Goal: Check status: Check status

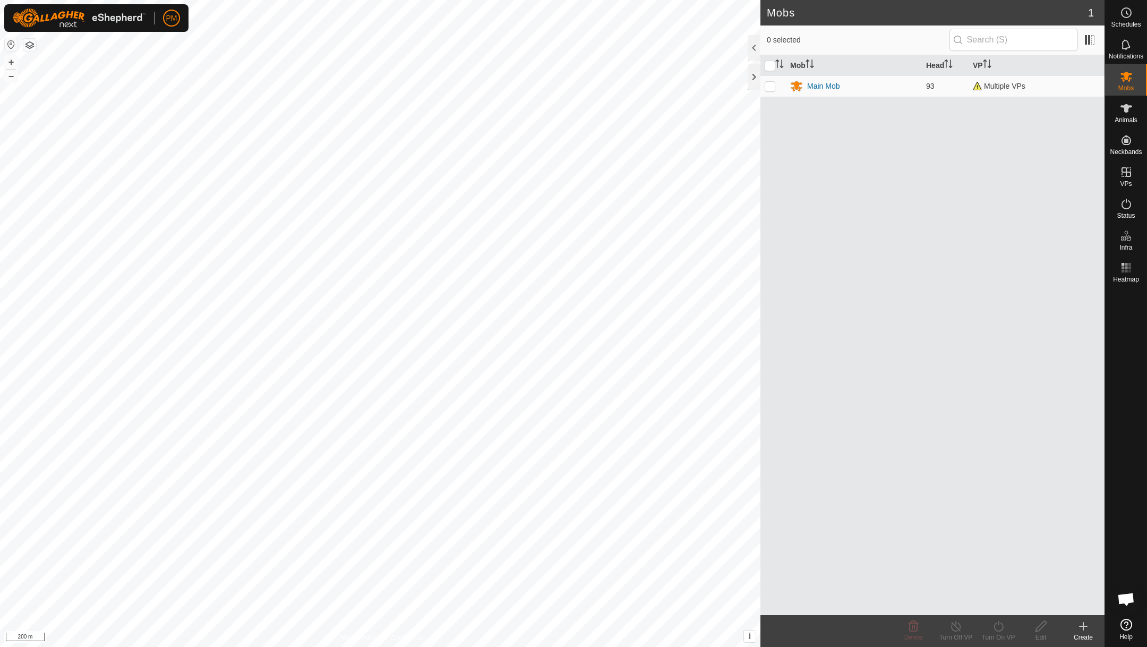
scroll to position [456, 0]
click at [12, 63] on button "+" at bounding box center [11, 62] width 13 height 13
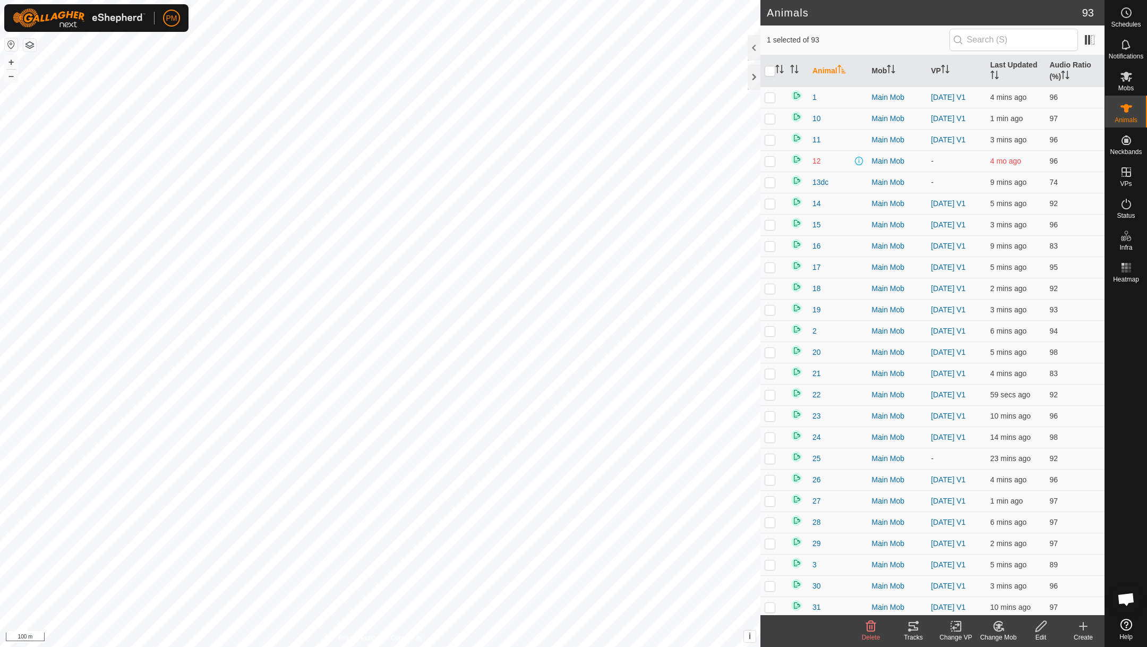
click at [917, 624] on icon at bounding box center [913, 626] width 13 height 13
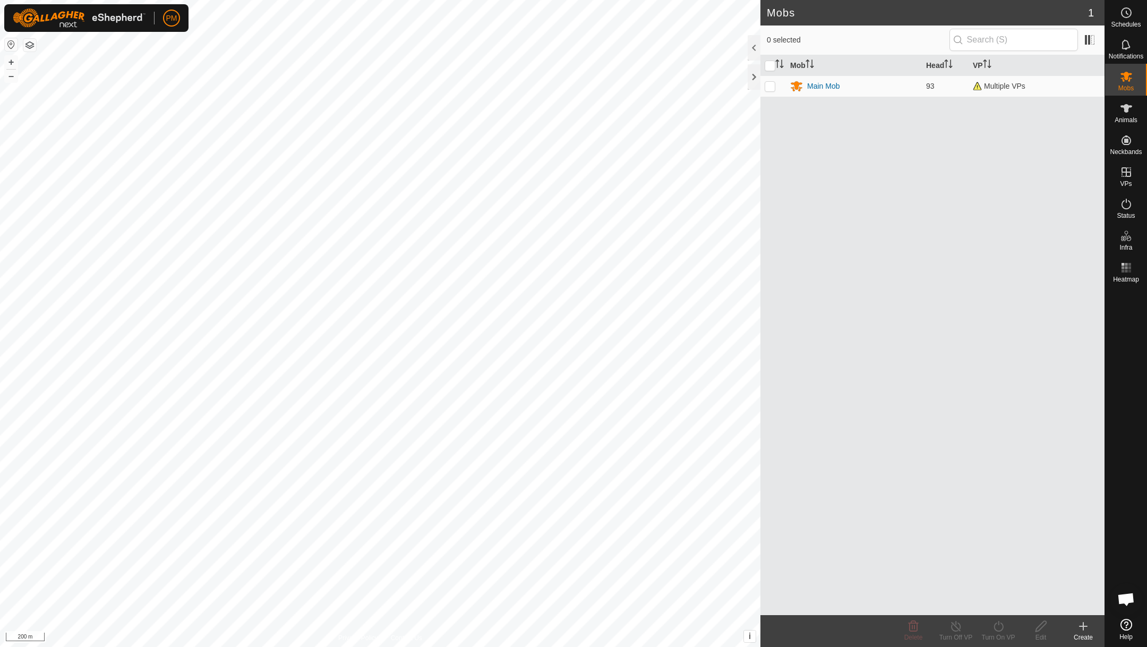
scroll to position [456, 0]
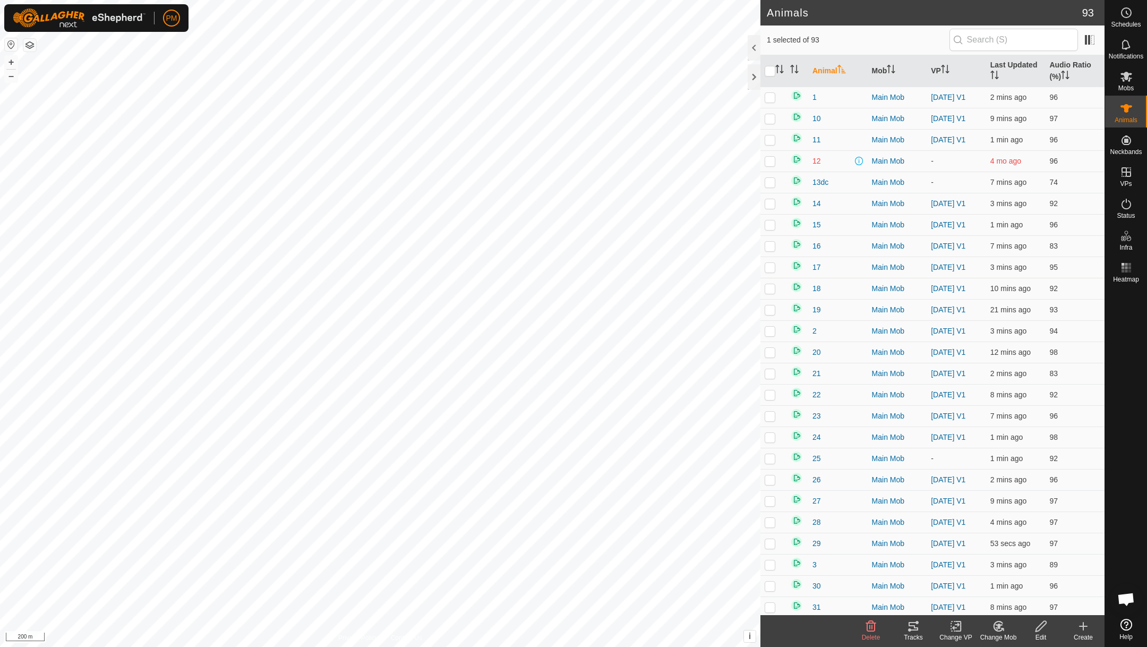
click at [913, 627] on icon at bounding box center [913, 626] width 13 height 13
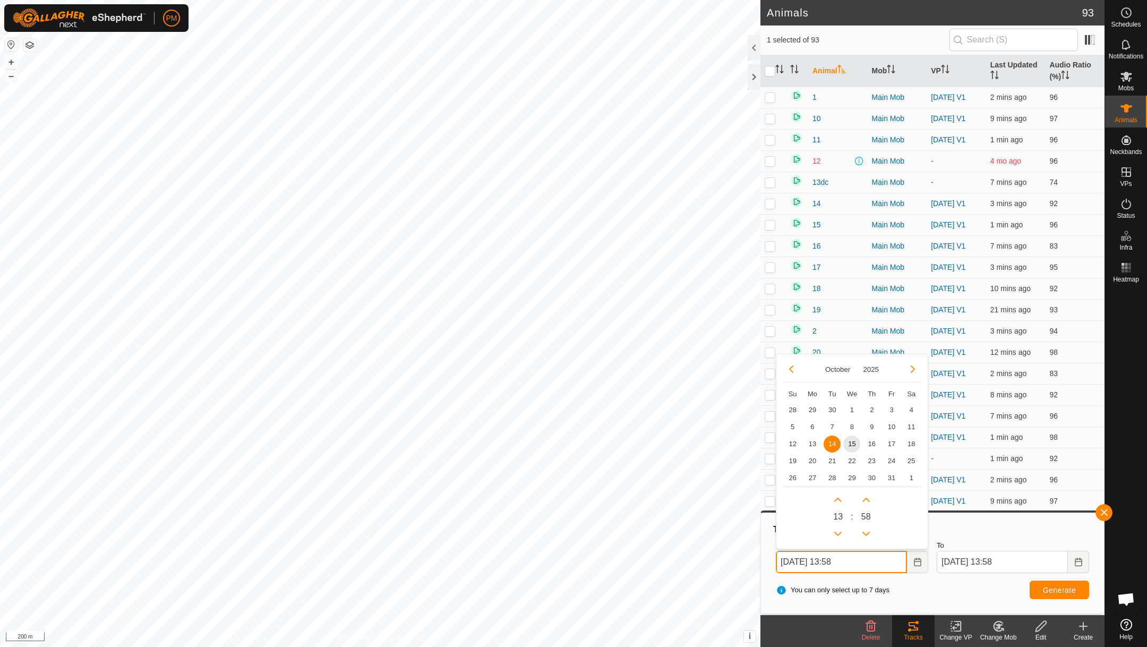
click at [857, 563] on input "[DATE] 13:58" at bounding box center [841, 562] width 131 height 22
click at [853, 443] on span "15" at bounding box center [851, 443] width 17 height 17
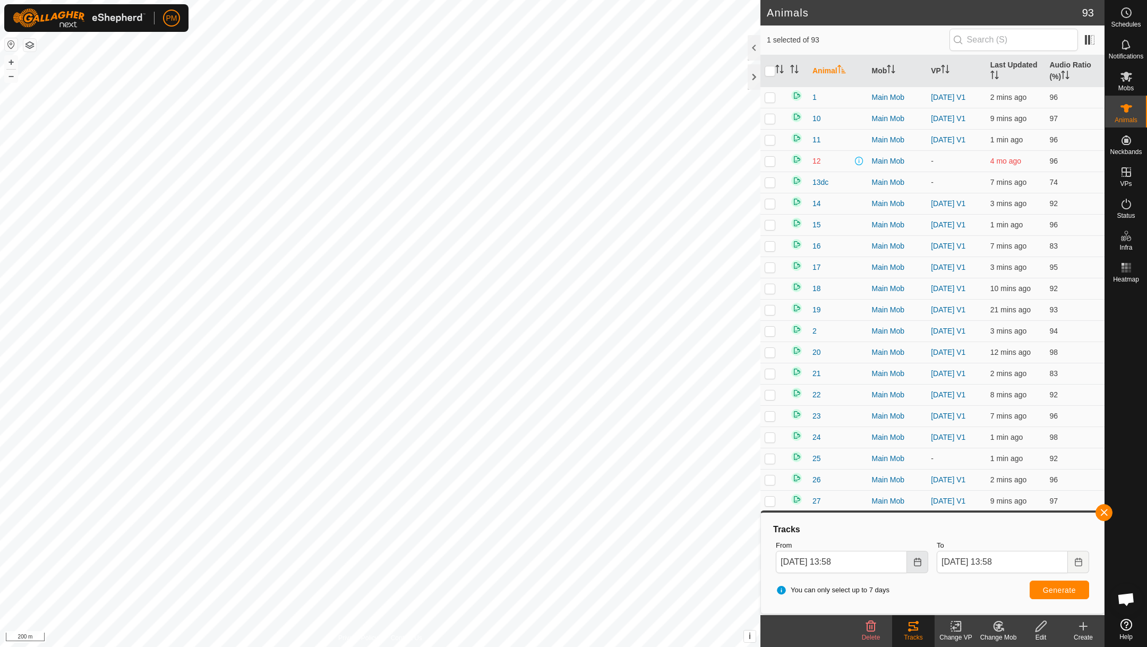
click at [918, 563] on icon "Choose Date" at bounding box center [917, 562] width 8 height 8
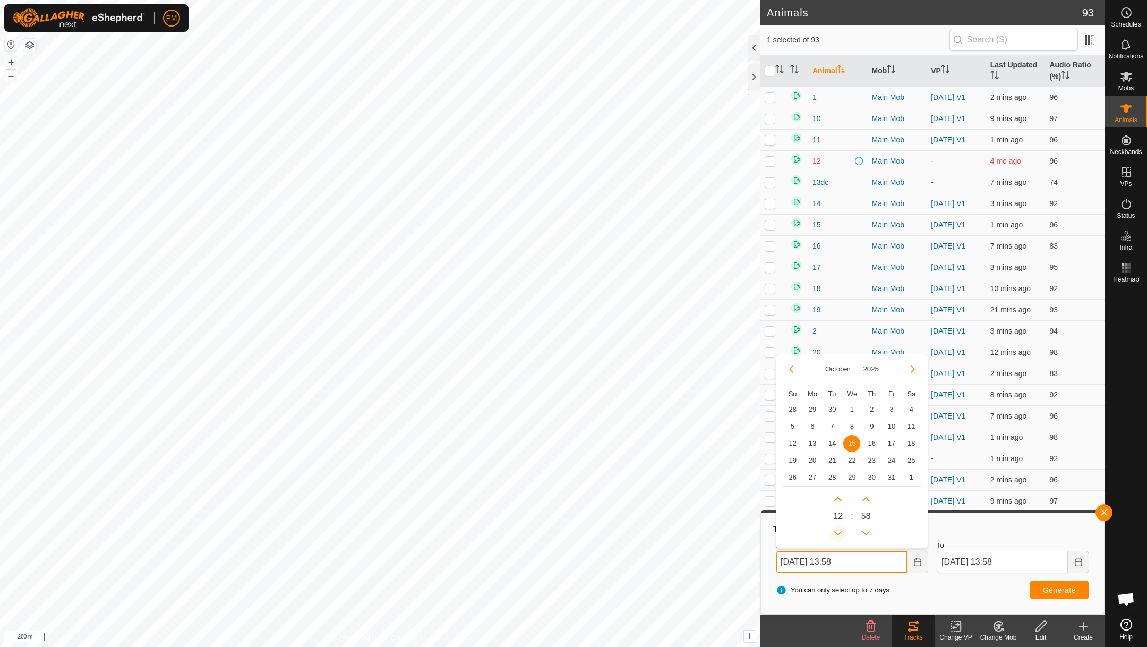
click at [841, 534] on button "Previous Hour" at bounding box center [838, 533] width 17 height 17
click at [840, 534] on button "Previous Hour" at bounding box center [838, 533] width 17 height 17
click at [1049, 587] on span "Generate" at bounding box center [1059, 590] width 33 height 8
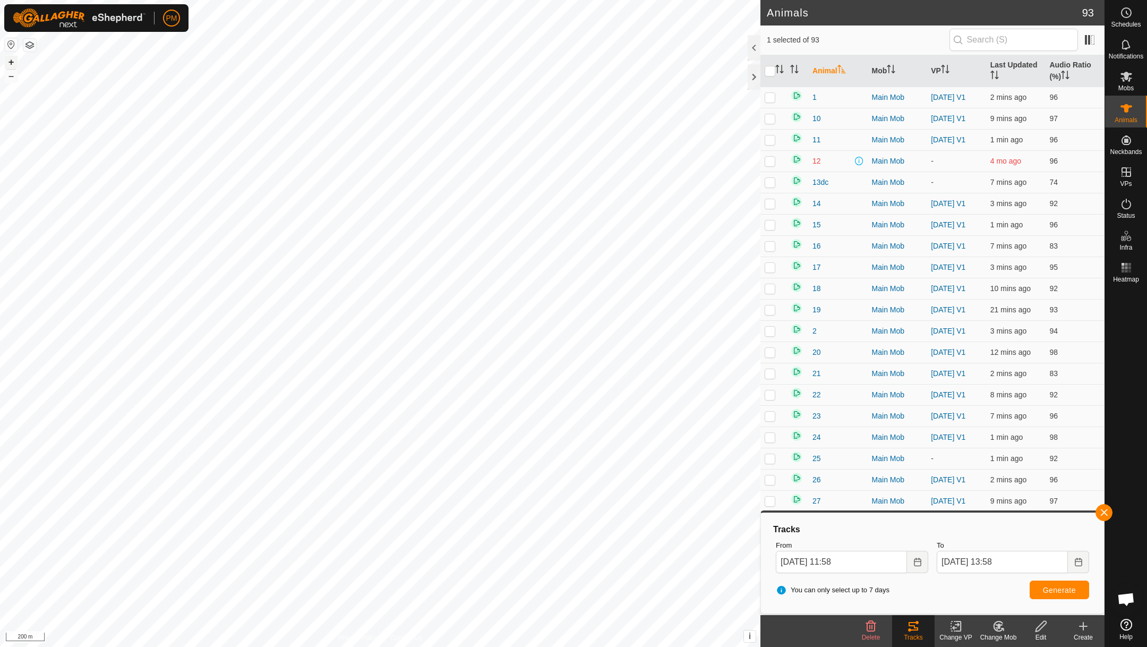
click at [13, 61] on button "+" at bounding box center [11, 62] width 13 height 13
click at [914, 560] on icon "Choose Date" at bounding box center [917, 562] width 7 height 8
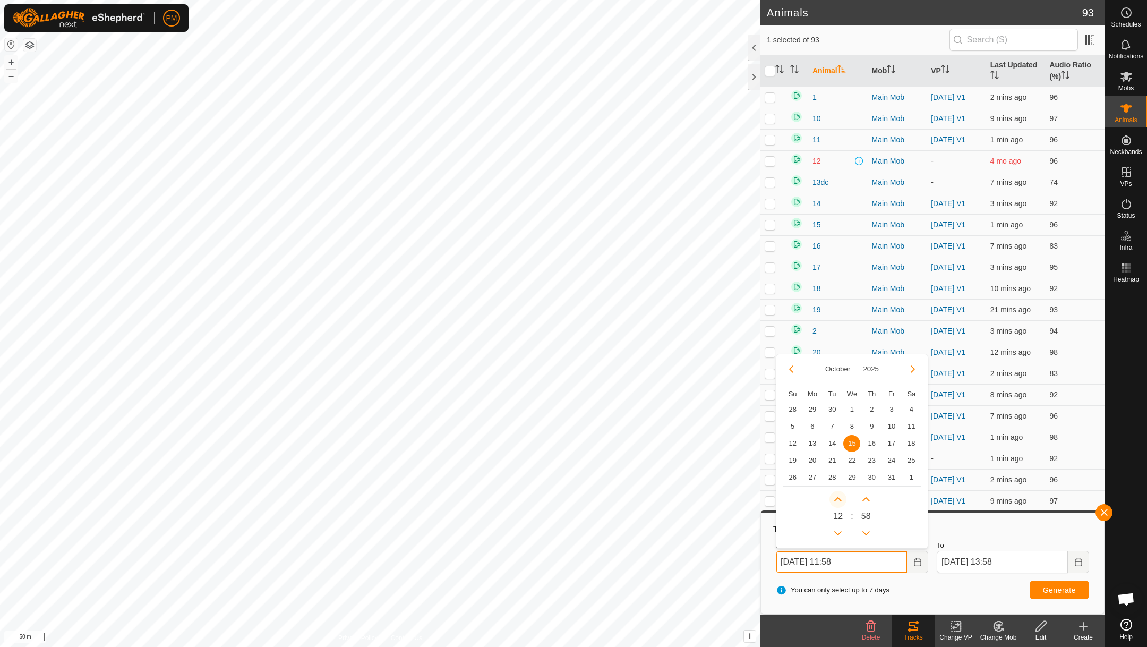
click at [835, 498] on button "Next Hour" at bounding box center [838, 499] width 17 height 17
type input "[DATE] 12:58"
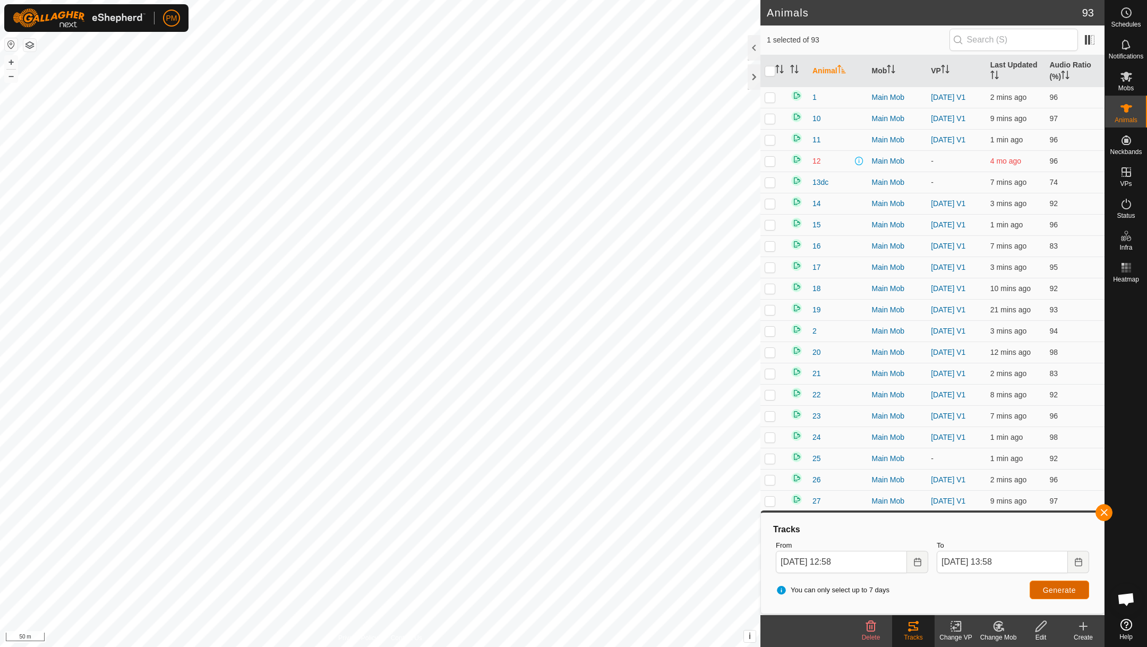
click at [1052, 586] on span "Generate" at bounding box center [1059, 590] width 33 height 8
click at [1108, 512] on button "button" at bounding box center [1104, 512] width 17 height 17
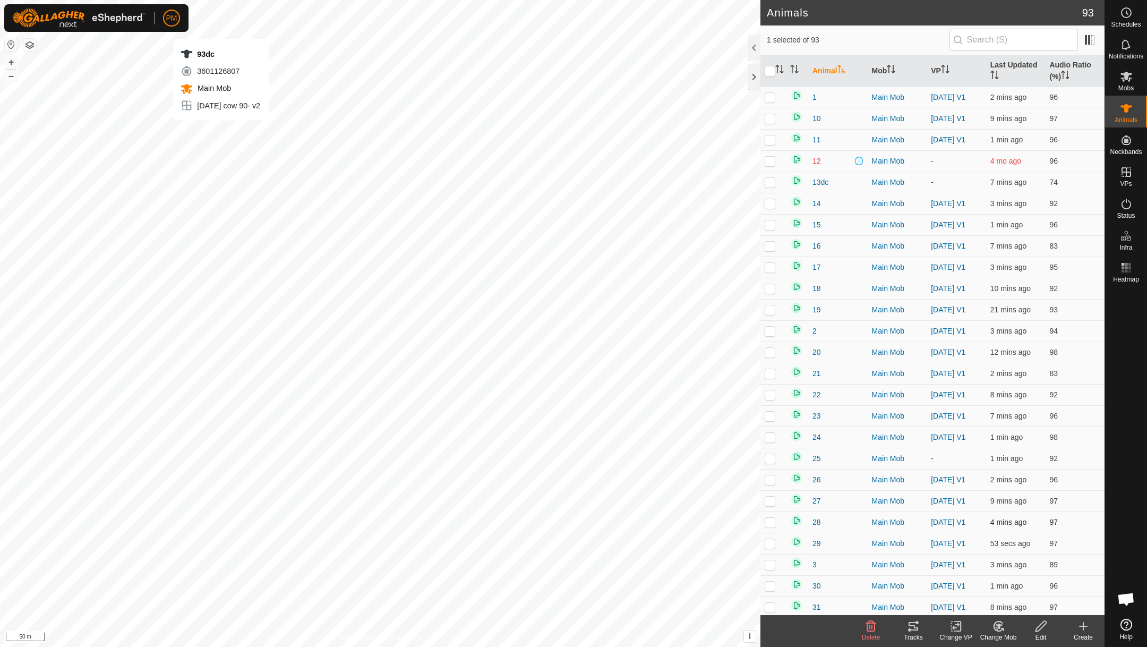
checkbox input "false"
click at [12, 57] on button "+" at bounding box center [11, 62] width 13 height 13
click at [11, 61] on button "+" at bounding box center [11, 62] width 13 height 13
click at [832, 73] on th "Animal" at bounding box center [837, 71] width 59 height 32
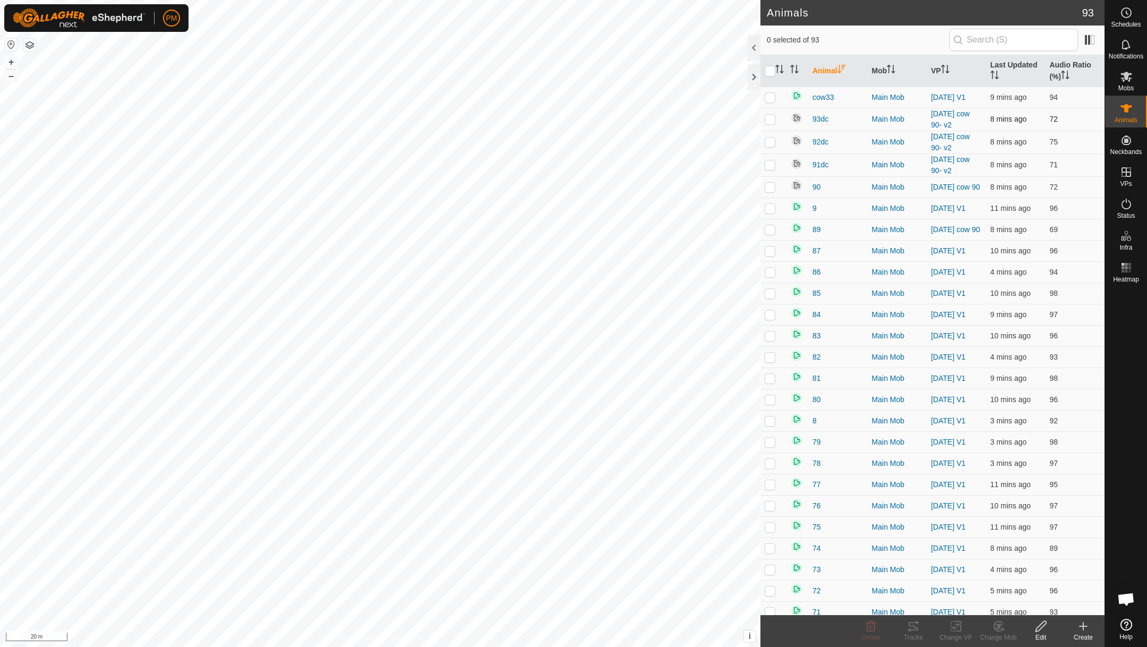
click at [772, 121] on p-checkbox at bounding box center [770, 119] width 11 height 8
checkbox input "true"
click at [772, 145] on p-checkbox at bounding box center [770, 142] width 11 height 8
checkbox input "true"
click at [773, 166] on p-checkbox at bounding box center [770, 164] width 11 height 8
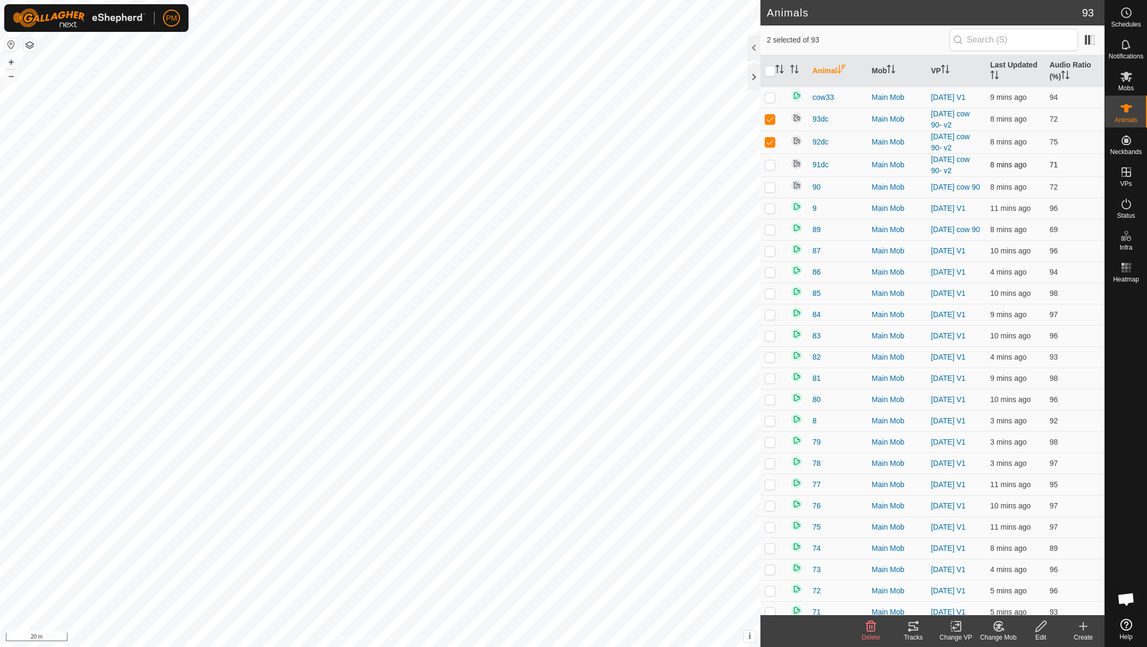
checkbox input "true"
click at [769, 118] on p-checkbox at bounding box center [770, 119] width 11 height 8
checkbox input "false"
click at [770, 169] on p-checkbox at bounding box center [770, 164] width 11 height 8
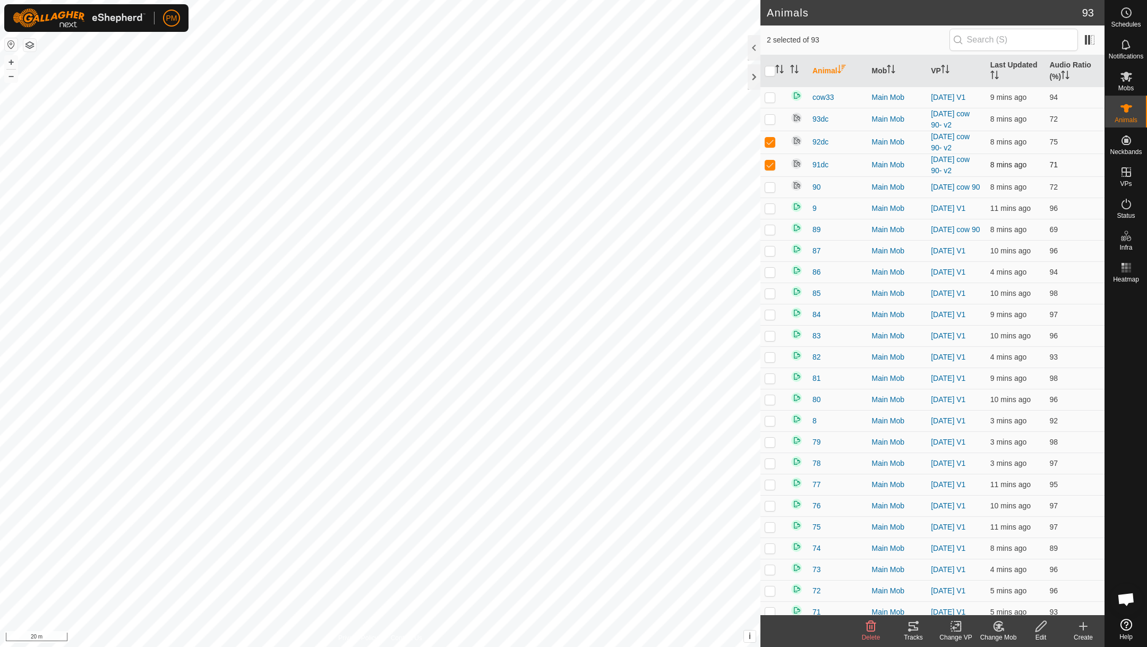
click at [770, 169] on p-checkbox at bounding box center [770, 164] width 11 height 8
checkbox input "false"
click at [770, 121] on p-checkbox at bounding box center [770, 119] width 11 height 8
checkbox input "true"
click at [915, 629] on icon at bounding box center [914, 626] width 10 height 8
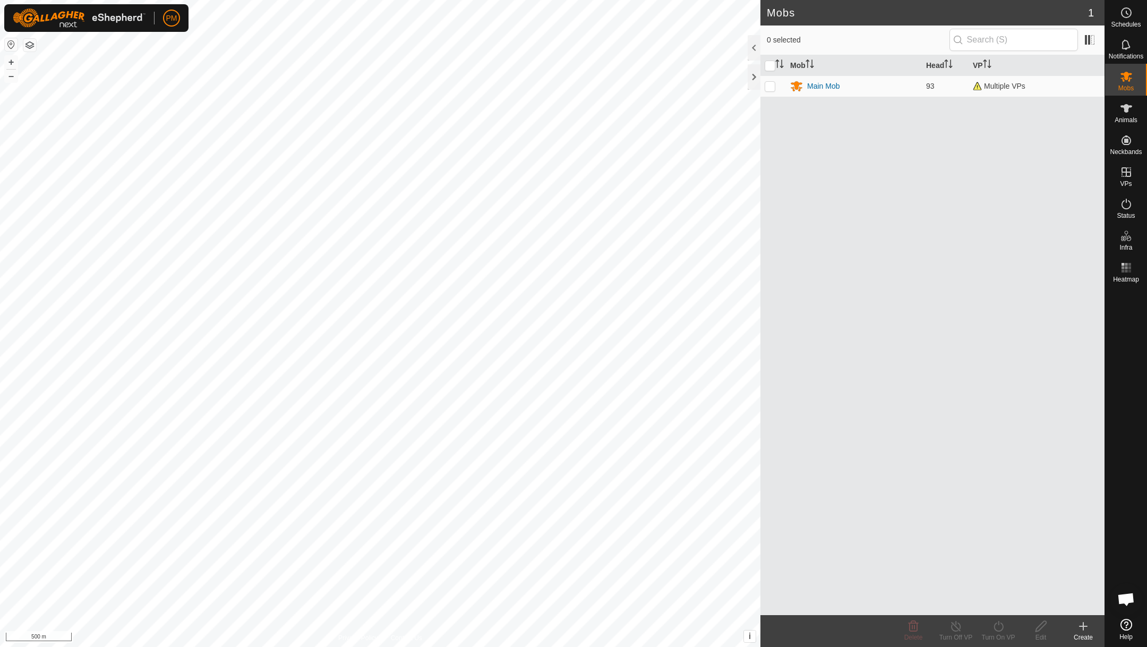
scroll to position [456, 0]
click at [10, 63] on button "+" at bounding box center [11, 62] width 13 height 13
